Goal: Task Accomplishment & Management: Use online tool/utility

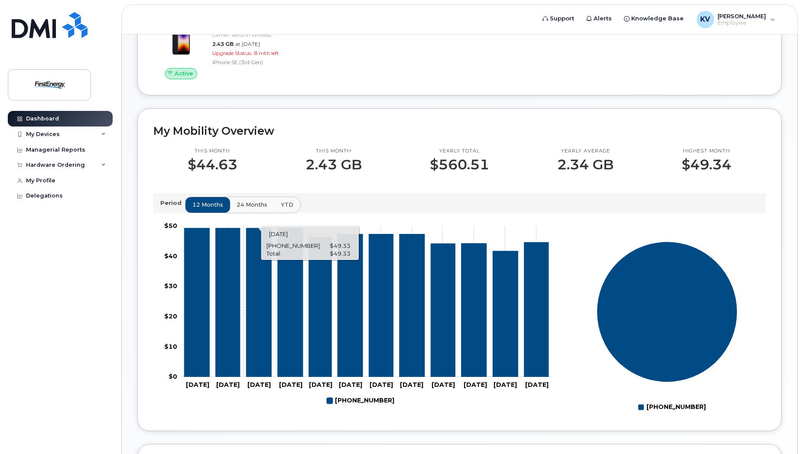
scroll to position [180, 0]
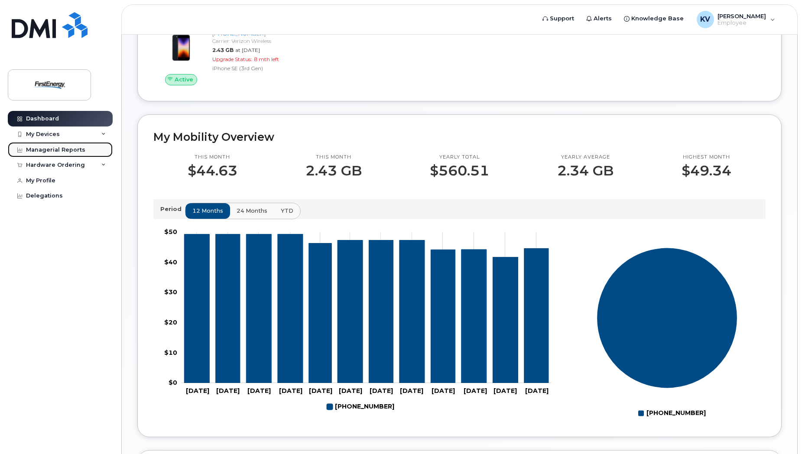
click at [52, 149] on div "Managerial Reports" at bounding box center [55, 149] width 59 height 7
click at [44, 134] on div "My Devices" at bounding box center [43, 134] width 34 height 7
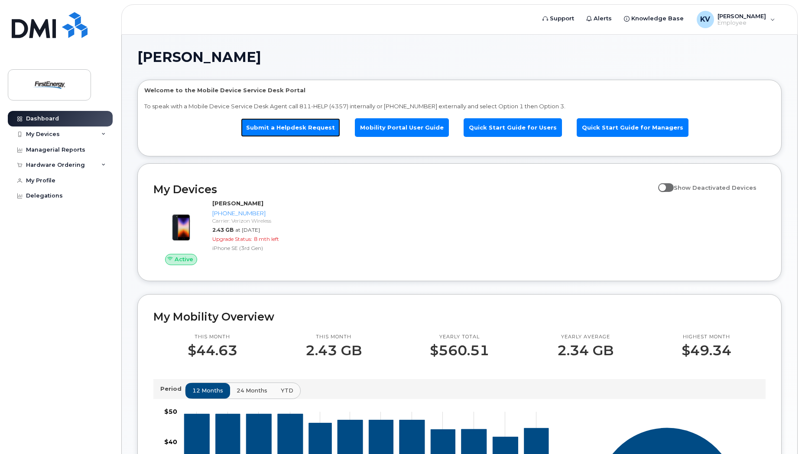
click at [292, 125] on link "Submit a Helpdesk Request" at bounding box center [290, 127] width 99 height 19
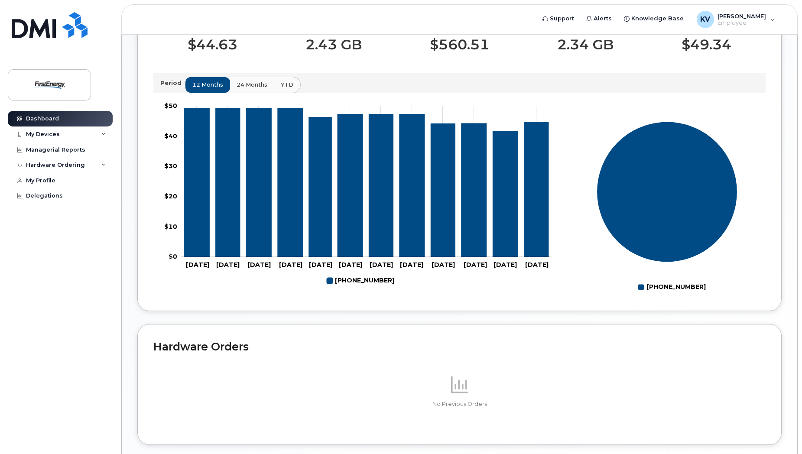
scroll to position [353, 0]
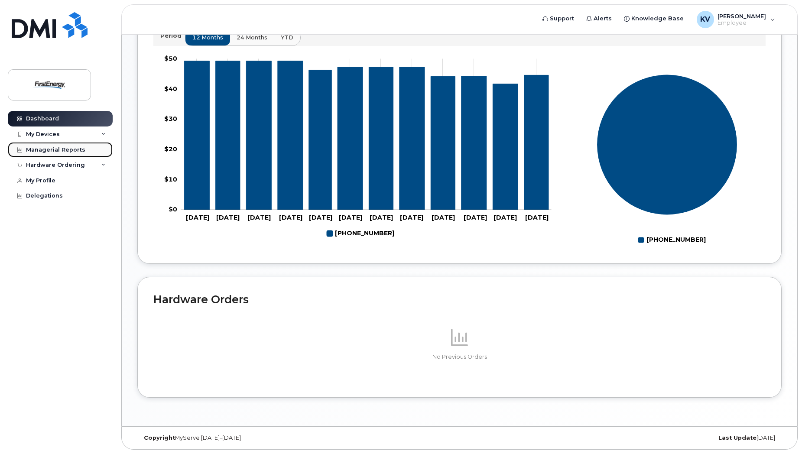
drag, startPoint x: 62, startPoint y: 147, endPoint x: 66, endPoint y: 147, distance: 4.8
click at [62, 147] on div "Managerial Reports" at bounding box center [55, 149] width 59 height 7
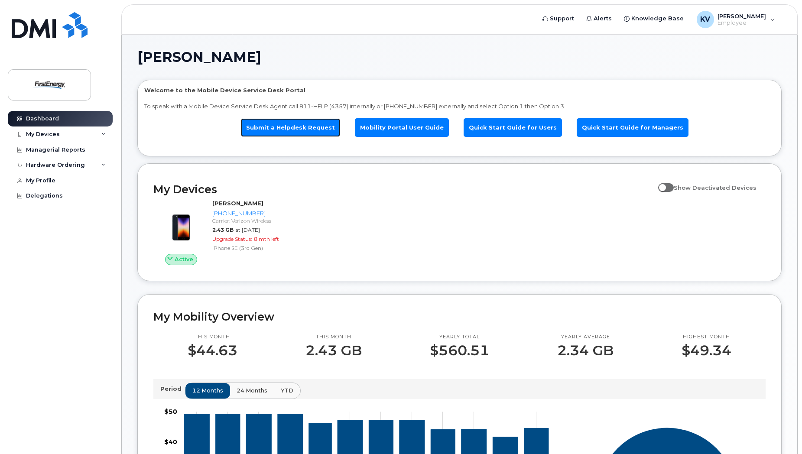
click at [299, 125] on link "Submit a Helpdesk Request" at bounding box center [290, 127] width 99 height 19
